Goal: Check status: Check status

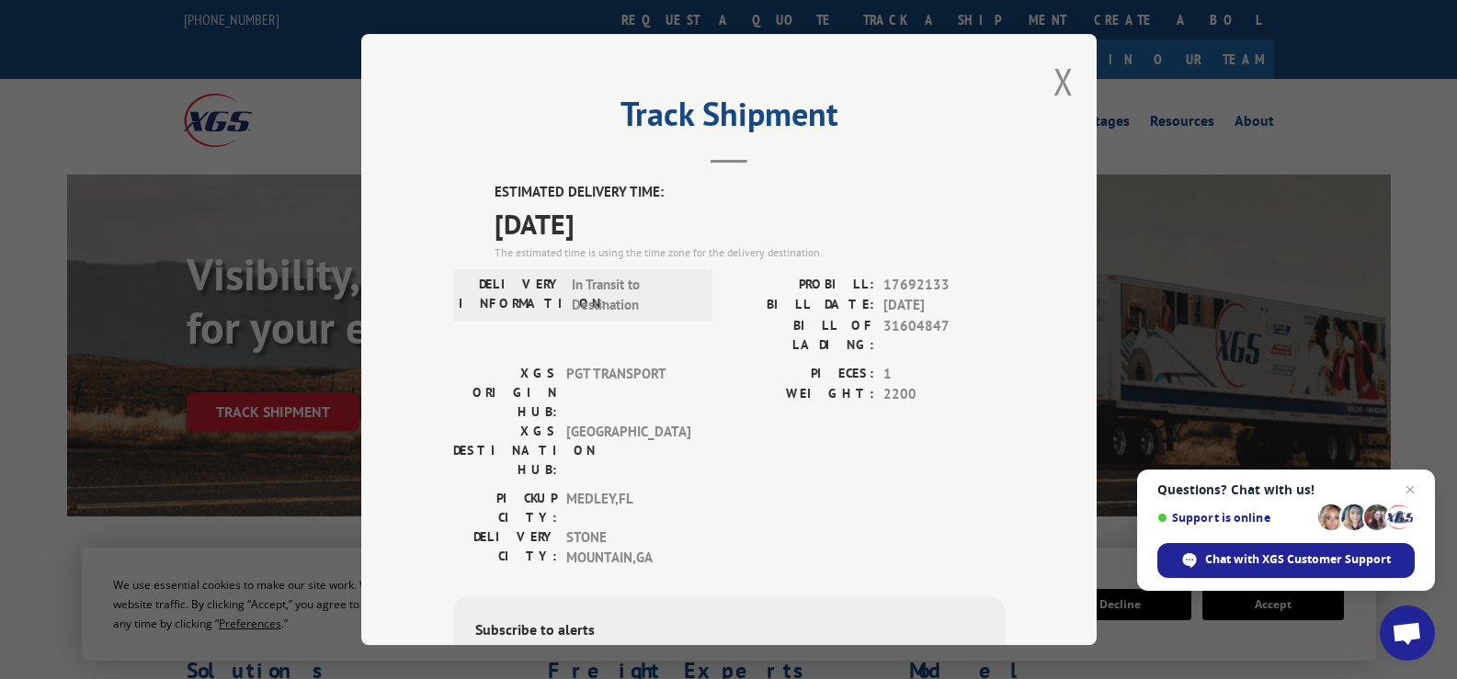
click at [900, 290] on span "17692133" at bounding box center [943, 285] width 121 height 21
copy span "17692133"
click at [1060, 63] on button "Close modal" at bounding box center [1064, 81] width 20 height 49
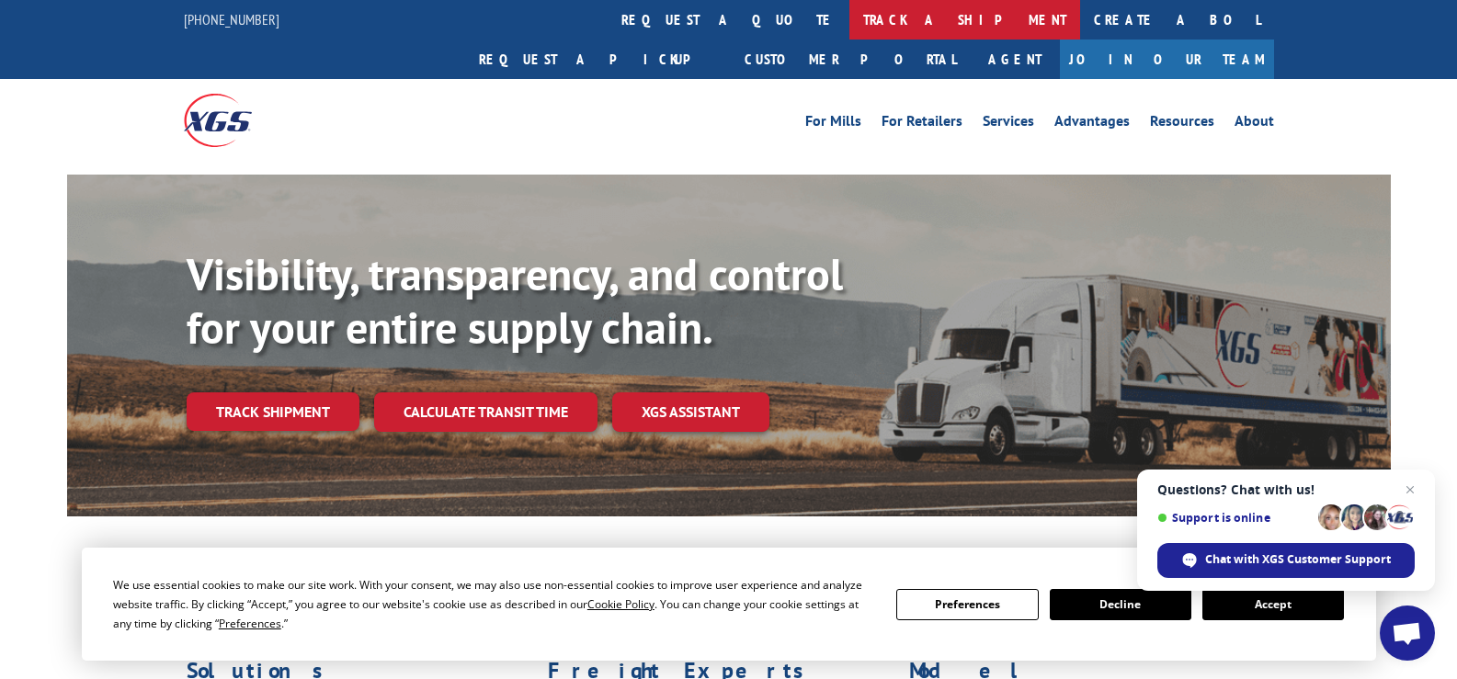
click at [849, 10] on link "track a shipment" at bounding box center [964, 20] width 231 height 40
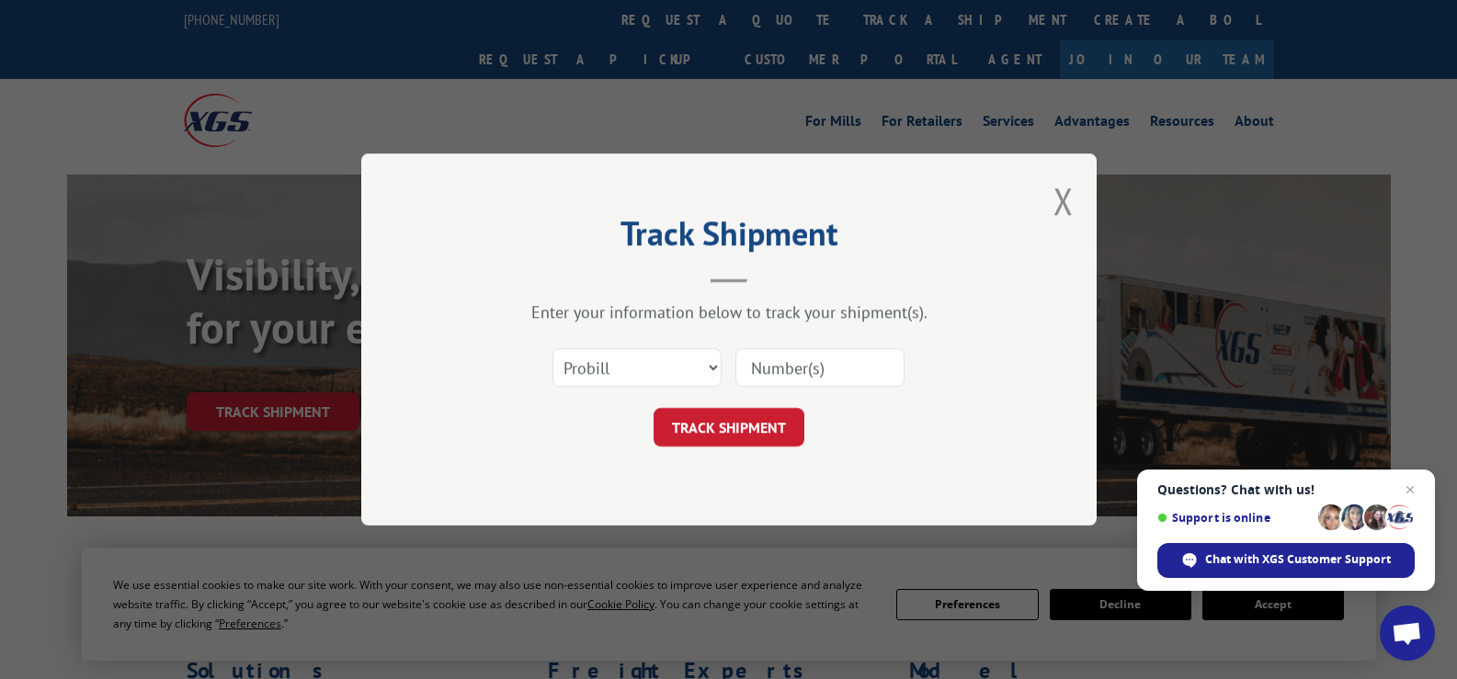
click at [801, 373] on input at bounding box center [819, 367] width 169 height 39
paste input "17692133"
type input "17692133"
click at [708, 416] on button "TRACK SHIPMENT" at bounding box center [729, 427] width 151 height 39
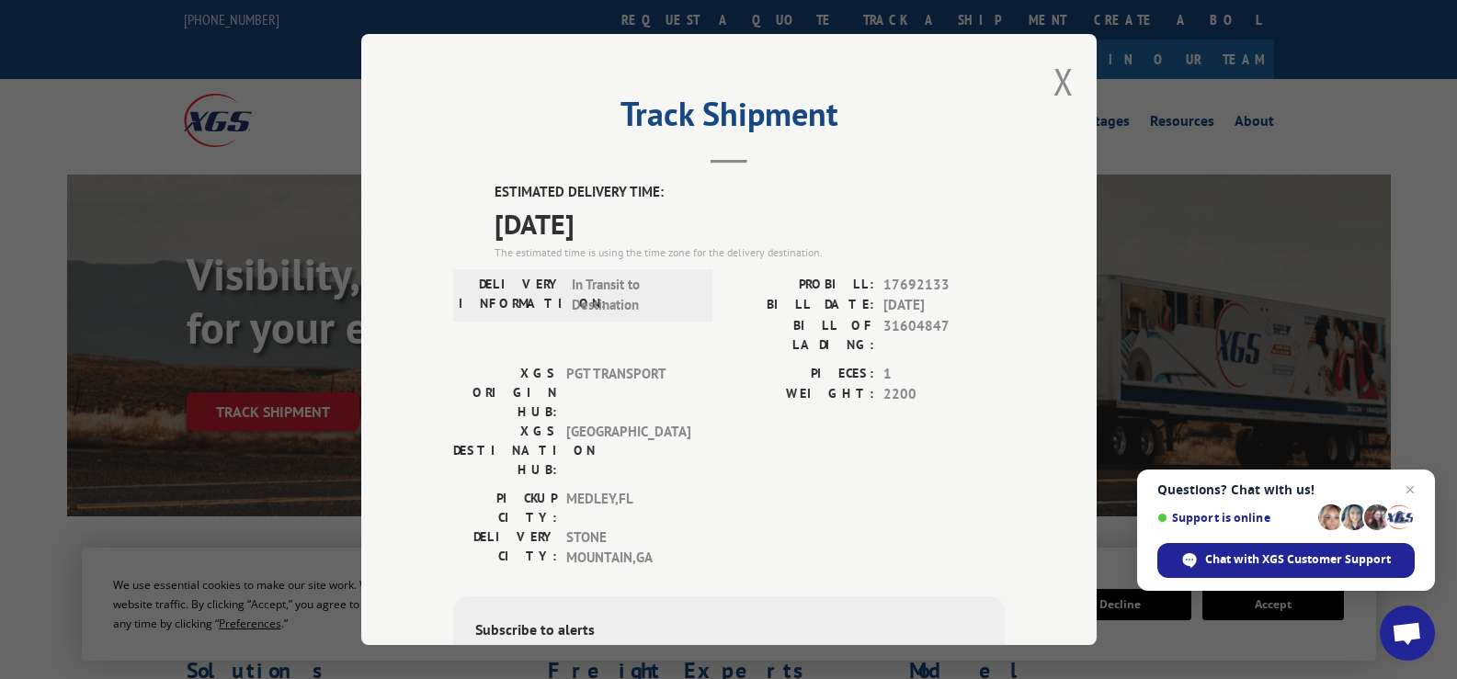
click at [1155, 238] on div "Track Shipment ESTIMATED DELIVERY TIME: [DATE] The estimated time is using the …" at bounding box center [728, 339] width 1457 height 679
